Goal: Transaction & Acquisition: Purchase product/service

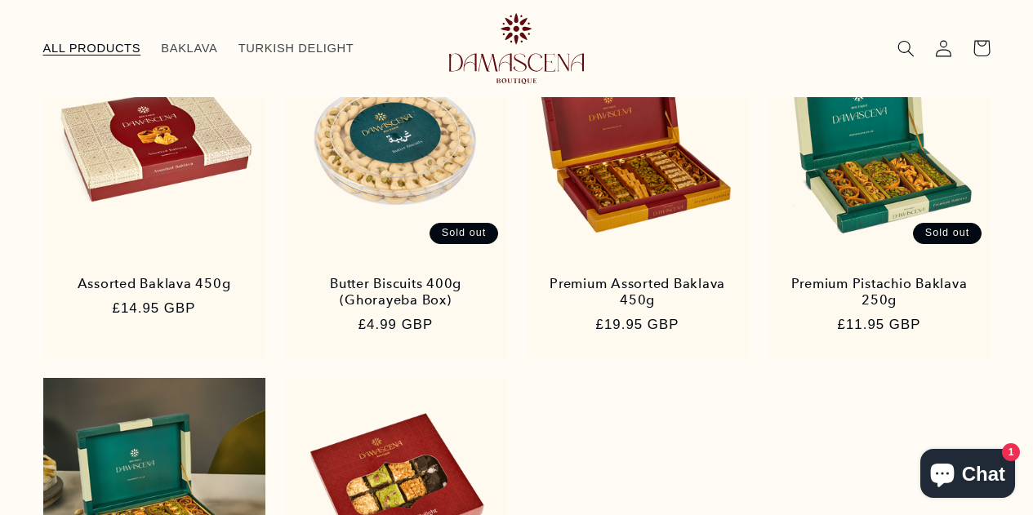
scroll to position [264, 0]
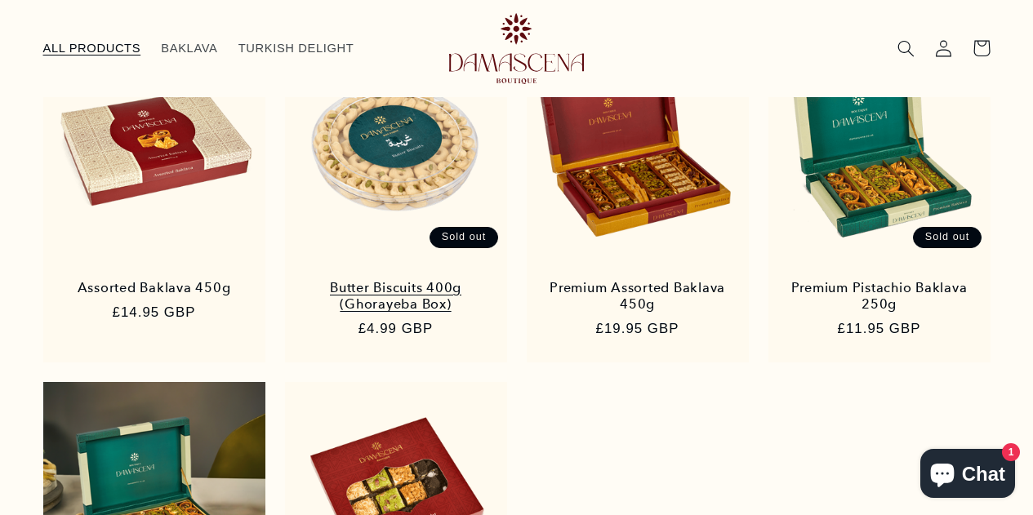
click at [427, 280] on link "Butter Biscuits 400g (Ghorayeba Box)" at bounding box center [396, 296] width 188 height 33
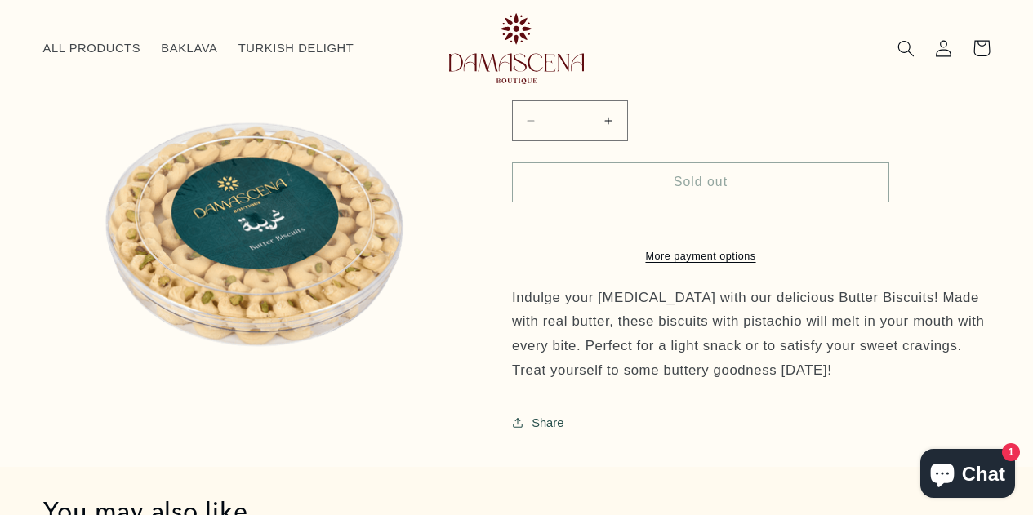
scroll to position [291, 0]
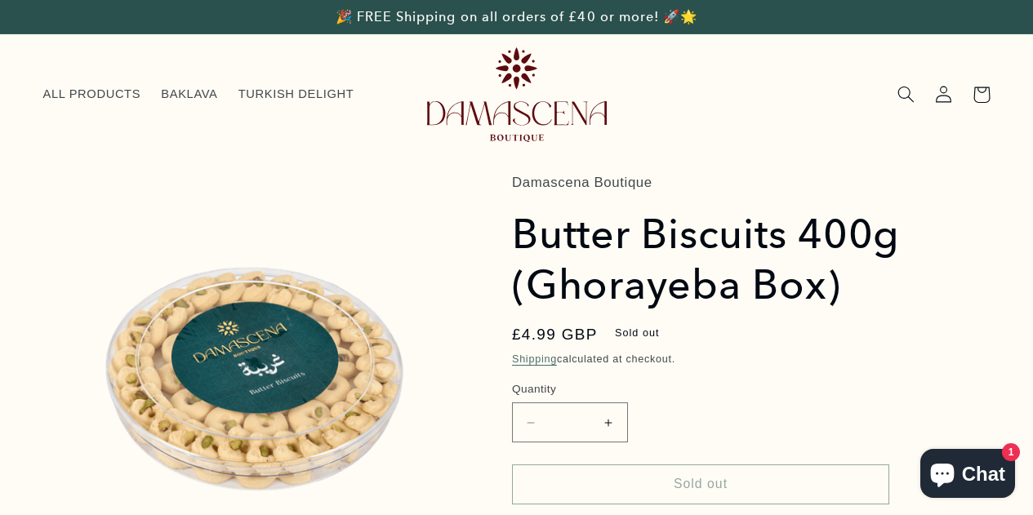
scroll to position [86, 0]
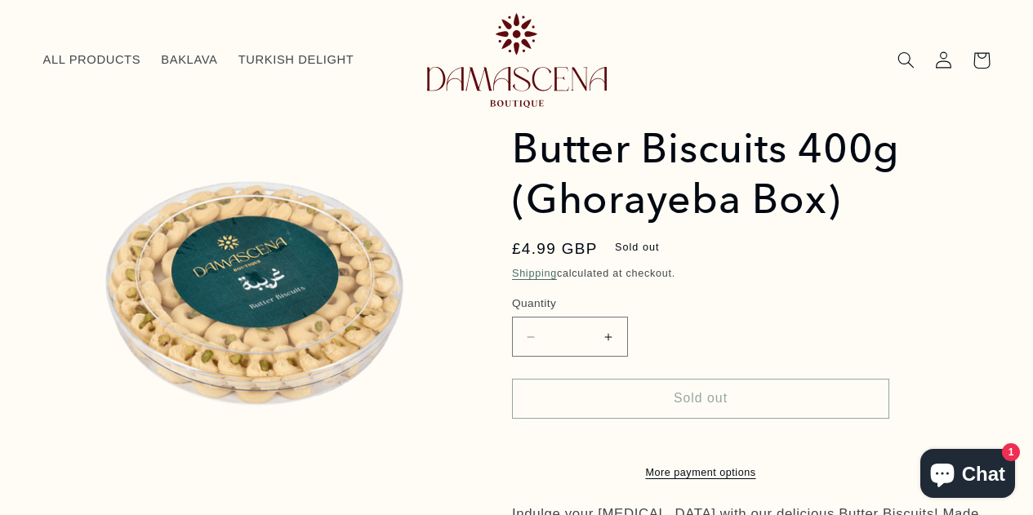
click at [620, 188] on h1 "Butter Biscuits 400g (Ghorayeba Box)" at bounding box center [751, 174] width 479 height 102
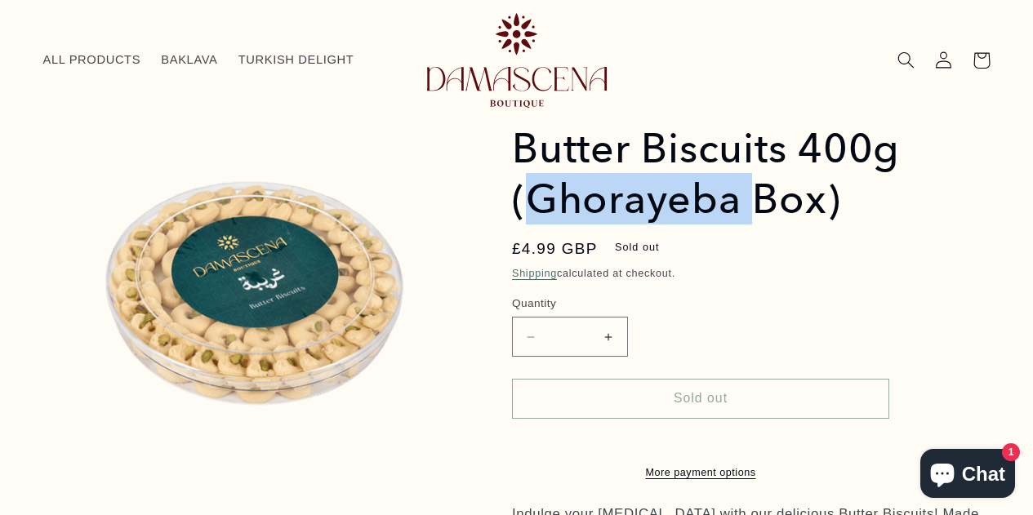
click at [620, 188] on h1 "Butter Biscuits 400g (Ghorayeba Box)" at bounding box center [751, 174] width 479 height 102
